Goal: Transaction & Acquisition: Purchase product/service

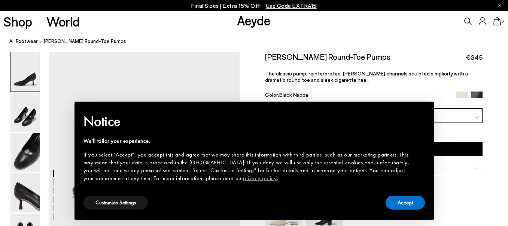
click at [404, 201] on button "Accept" at bounding box center [404, 203] width 39 height 14
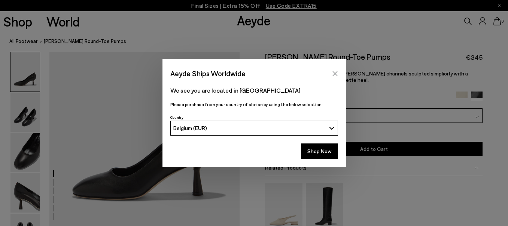
click at [333, 72] on icon "Close" at bounding box center [334, 73] width 5 height 5
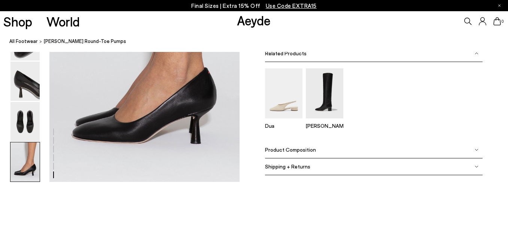
scroll to position [1316, 0]
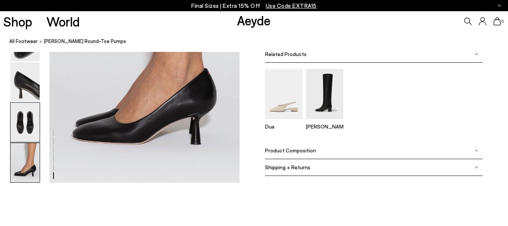
click at [30, 117] on img at bounding box center [24, 122] width 29 height 39
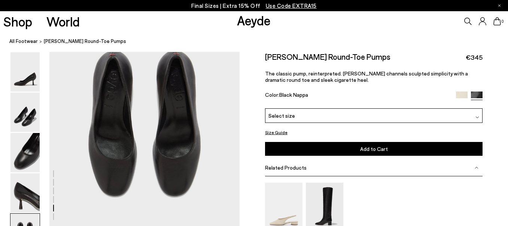
scroll to position [999, 0]
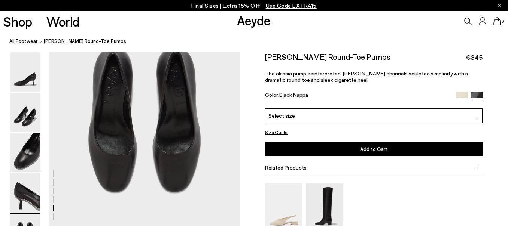
click at [28, 203] on img at bounding box center [24, 193] width 29 height 39
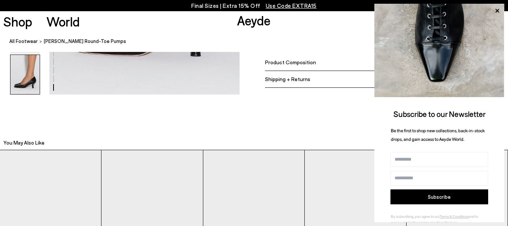
scroll to position [1286, 1]
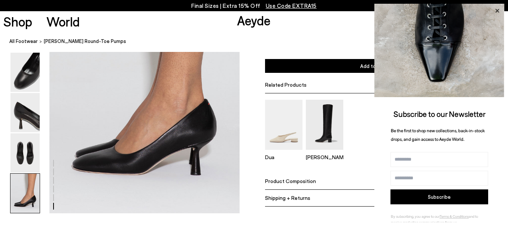
click at [496, 8] on icon at bounding box center [497, 11] width 10 height 10
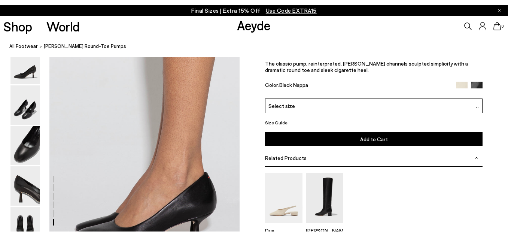
scroll to position [1216, 1]
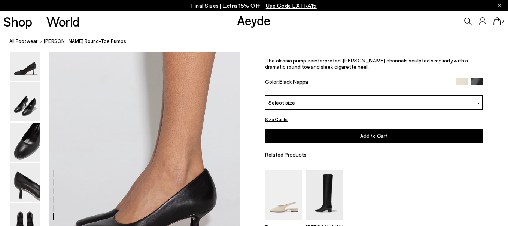
click at [460, 82] on img at bounding box center [462, 85] width 12 height 12
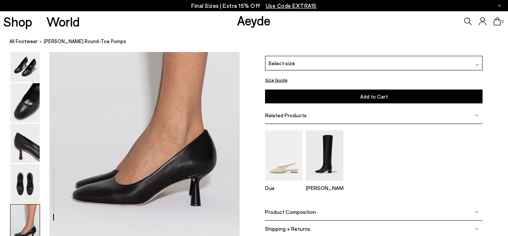
scroll to position [1265, 2]
click at [21, 108] on img at bounding box center [24, 102] width 29 height 39
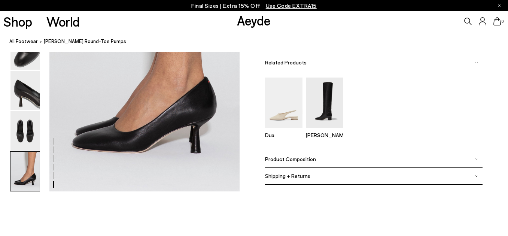
scroll to position [1318, 3]
click at [27, 120] on img at bounding box center [24, 130] width 29 height 39
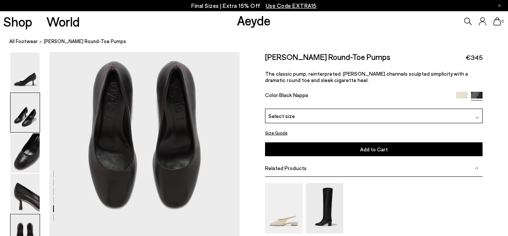
scroll to position [993, 3]
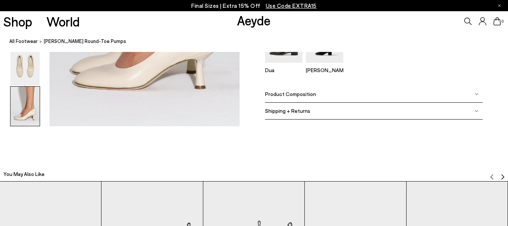
scroll to position [1453, 0]
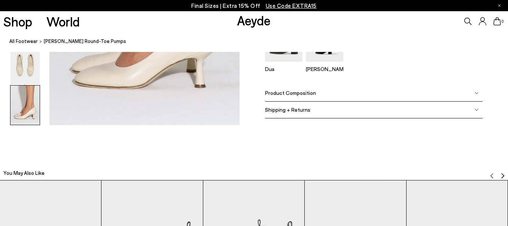
click at [476, 92] on img at bounding box center [476, 93] width 4 height 4
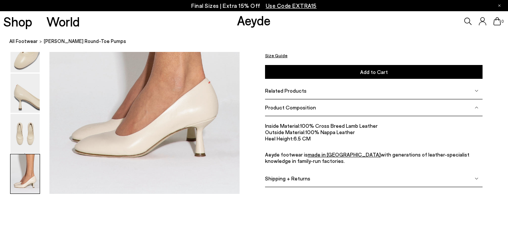
scroll to position [1383, 1]
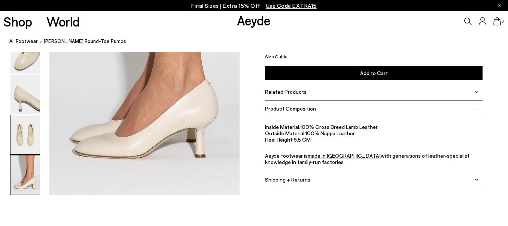
click at [27, 136] on img at bounding box center [24, 134] width 29 height 39
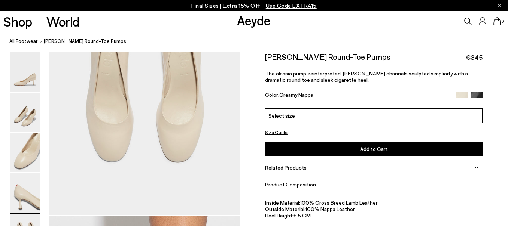
scroll to position [1108, 1]
click at [31, 110] on img at bounding box center [24, 112] width 29 height 39
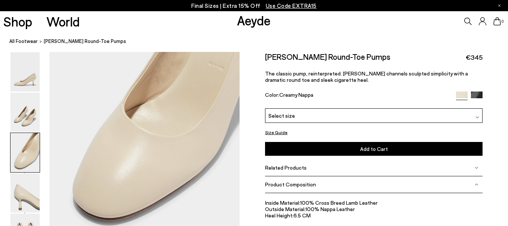
scroll to position [575, 1]
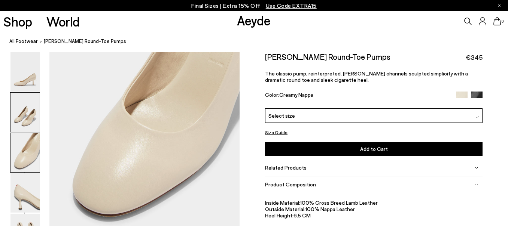
click at [28, 111] on img at bounding box center [24, 112] width 29 height 39
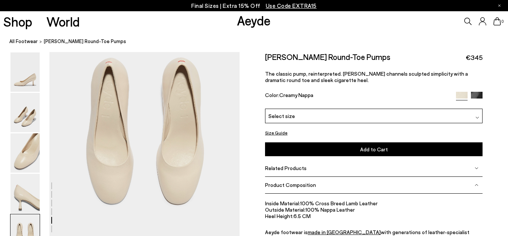
scroll to position [1062, 2]
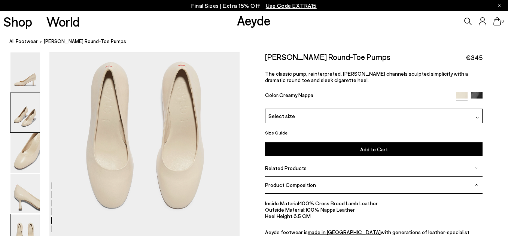
click at [28, 123] on img at bounding box center [24, 112] width 29 height 39
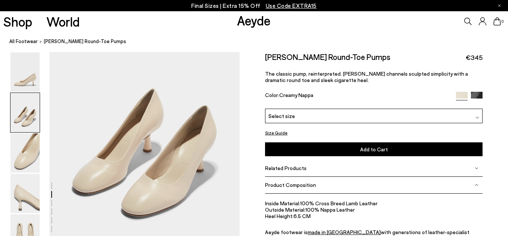
scroll to position [306, 2]
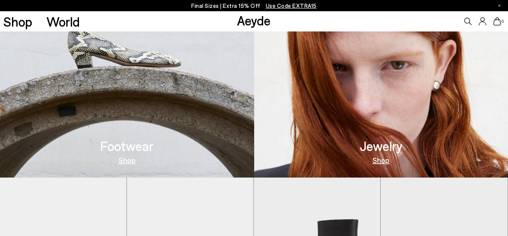
scroll to position [283, 0]
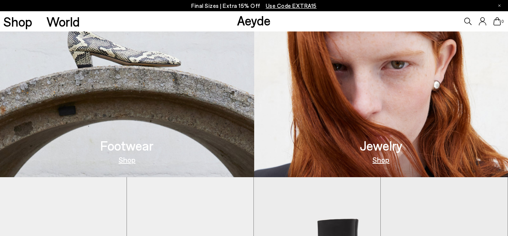
click at [132, 160] on link "Shop" at bounding box center [127, 159] width 17 height 7
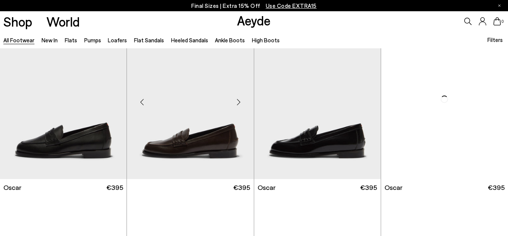
scroll to position [1085, 0]
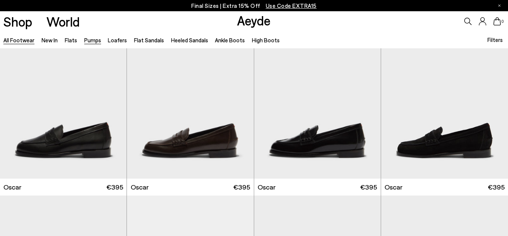
click at [95, 42] on link "Pumps" at bounding box center [92, 40] width 17 height 7
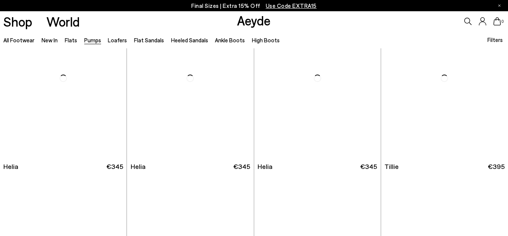
scroll to position [406, 0]
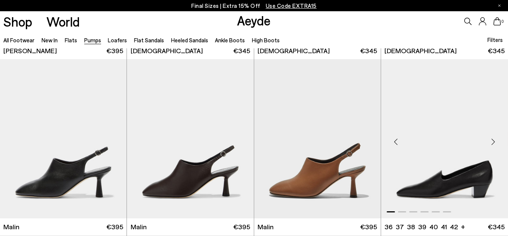
scroll to position [877, 0]
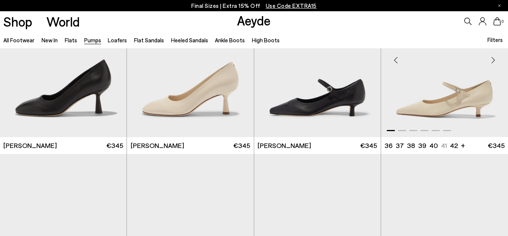
scroll to position [2511, 0]
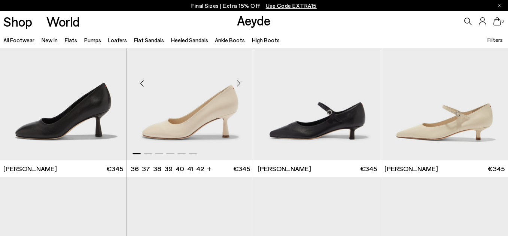
click at [240, 80] on div "Next slide" at bounding box center [238, 83] width 22 height 22
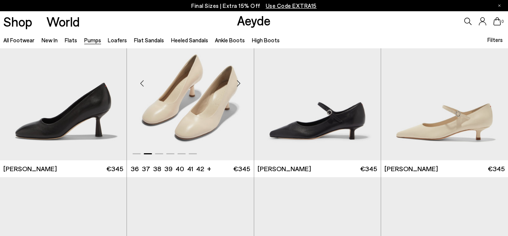
click at [240, 80] on div "Next slide" at bounding box center [238, 83] width 22 height 22
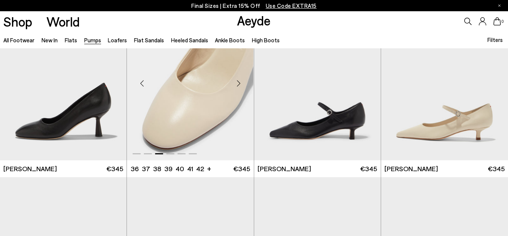
click at [240, 80] on div "Next slide" at bounding box center [238, 83] width 22 height 22
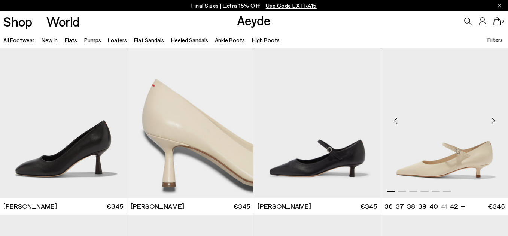
scroll to position [2474, 0]
click at [240, 119] on div "Next slide" at bounding box center [238, 121] width 22 height 22
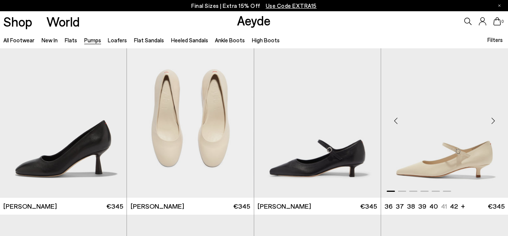
click at [492, 119] on div "Next slide" at bounding box center [493, 121] width 22 height 22
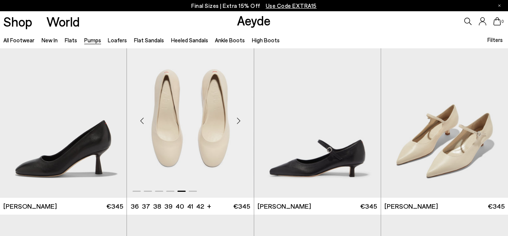
click at [240, 118] on div "Next slide" at bounding box center [238, 121] width 22 height 22
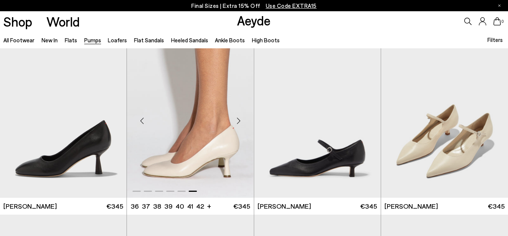
click at [238, 117] on div "Next slide" at bounding box center [238, 121] width 22 height 22
